Goal: Information Seeking & Learning: Understand process/instructions

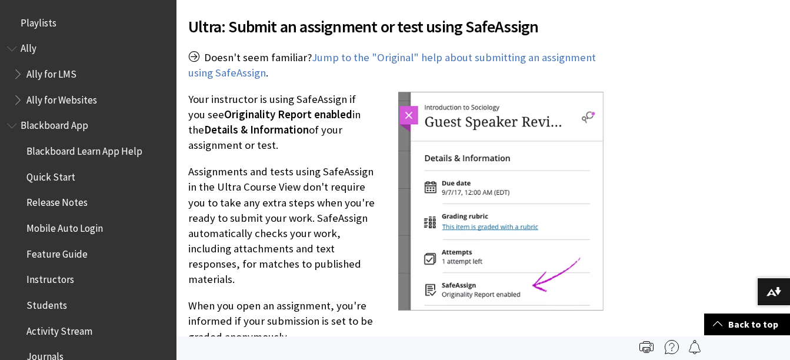
scroll to position [1430, 0]
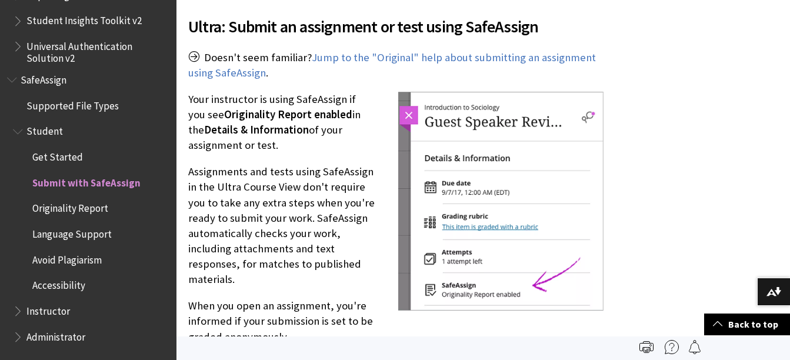
drag, startPoint x: 282, startPoint y: 189, endPoint x: 293, endPoint y: 206, distance: 20.7
click at [293, 206] on p "Assignments and tests using SafeAssign in the Ultra Course View don't require y…" at bounding box center [396, 225] width 416 height 123
click at [243, 166] on p "Assignments and tests using SafeAssign in the Ultra Course View don't require y…" at bounding box center [396, 225] width 416 height 123
click at [96, 205] on span "Originality Report" at bounding box center [70, 207] width 76 height 16
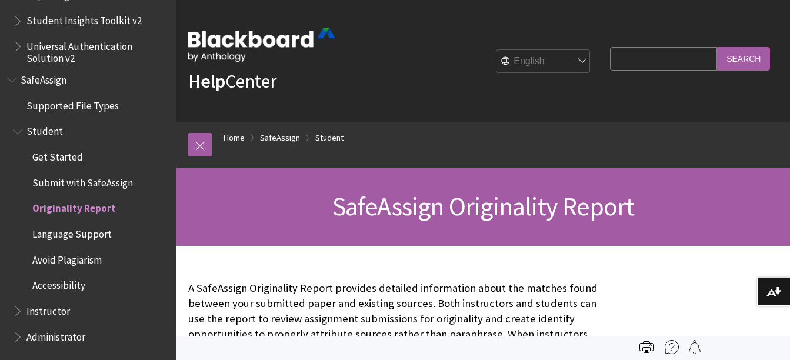
click at [63, 181] on span "Submit with SafeAssign" at bounding box center [82, 181] width 101 height 16
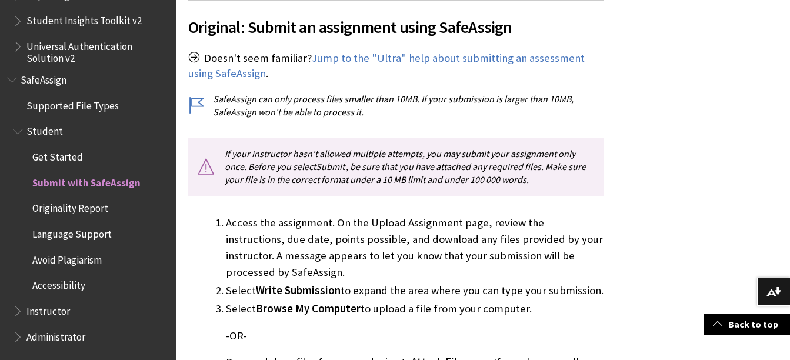
scroll to position [342, 0]
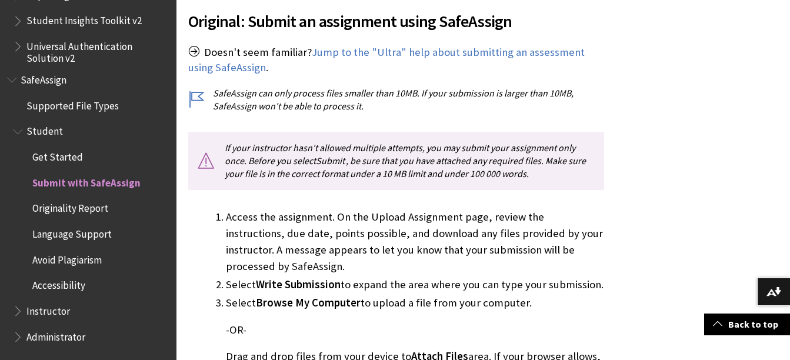
click at [368, 211] on li "Access the assignment. On the Upload Assignment page, review the instructions, …" at bounding box center [415, 242] width 378 height 66
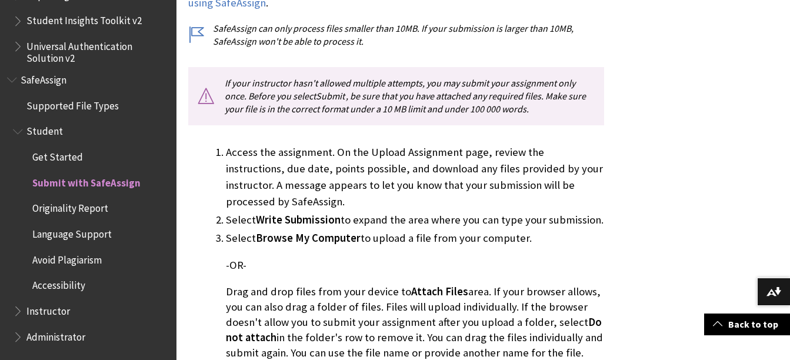
scroll to position [425, 0]
